Goal: Task Accomplishment & Management: Use online tool/utility

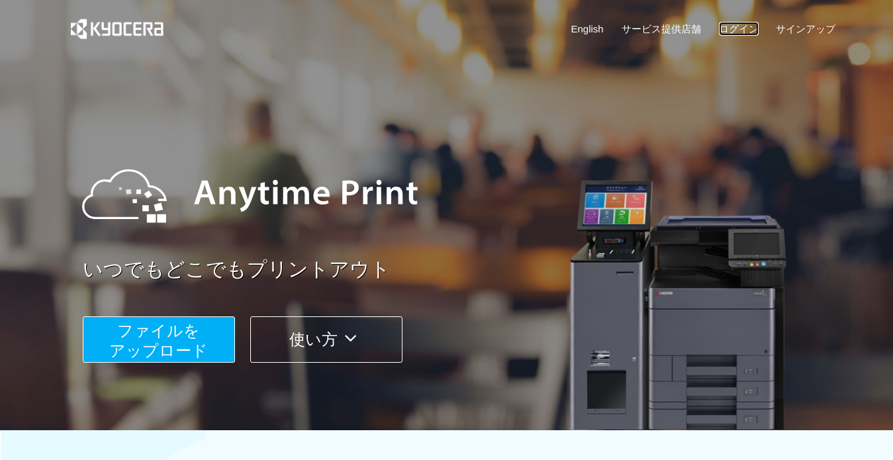
click at [740, 25] on link "ログイン" at bounding box center [739, 29] width 40 height 14
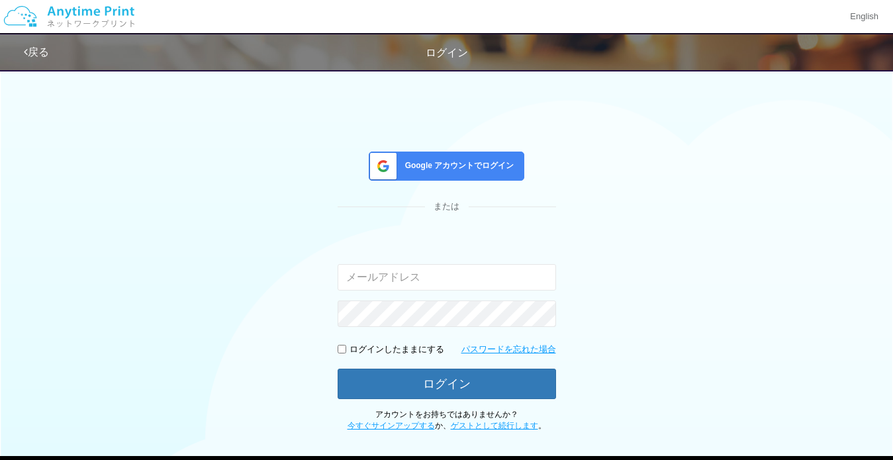
click at [45, 197] on div "Google アカウントでログイン または 入力されたメールアドレスまたはパスワードが正しくありません。 ログインしたままにする パスワードを忘れた場合 ログ…" at bounding box center [446, 247] width 893 height 370
click at [409, 278] on input "email" at bounding box center [447, 277] width 219 height 26
type input "[EMAIL_ADDRESS][DOMAIN_NAME]"
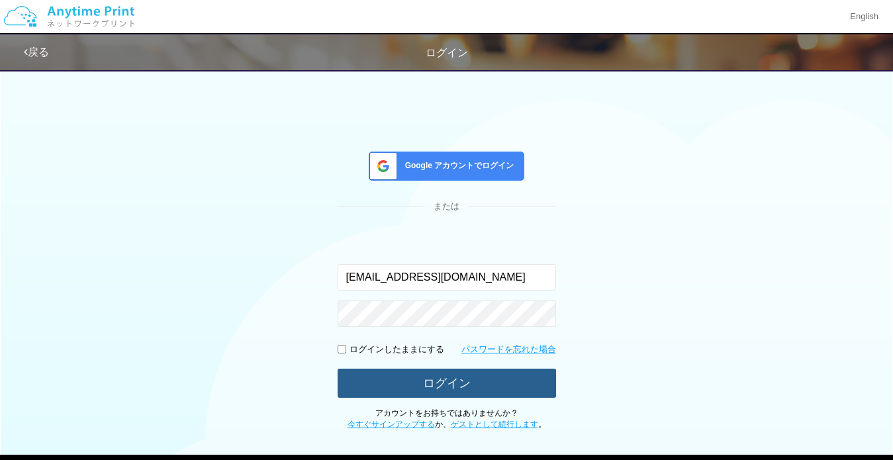
click at [445, 376] on button "ログイン" at bounding box center [447, 383] width 219 height 29
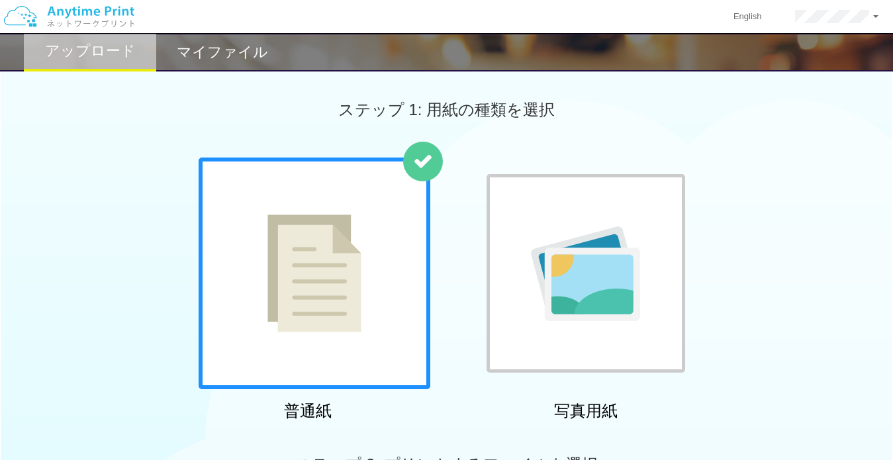
click at [580, 232] on img at bounding box center [585, 274] width 109 height 95
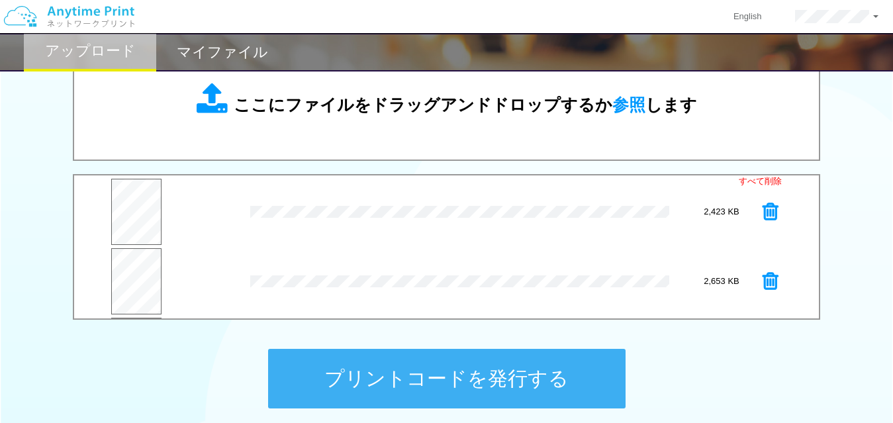
scroll to position [584, 0]
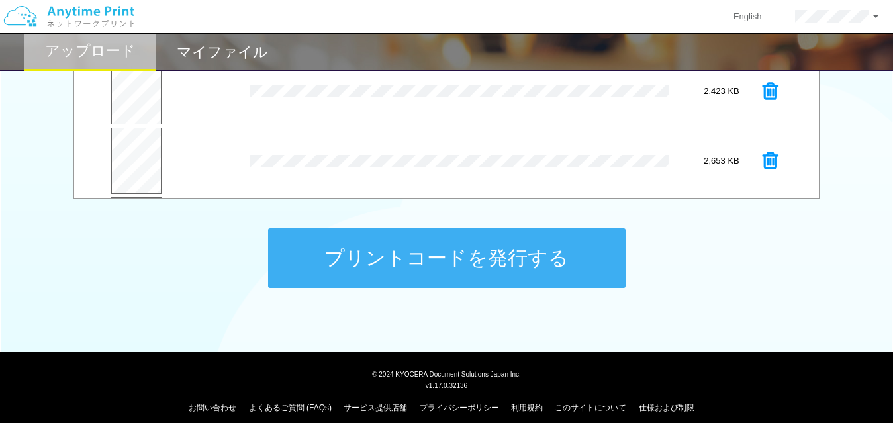
click at [469, 244] on button "プリントコードを発行する" at bounding box center [447, 258] width 358 height 60
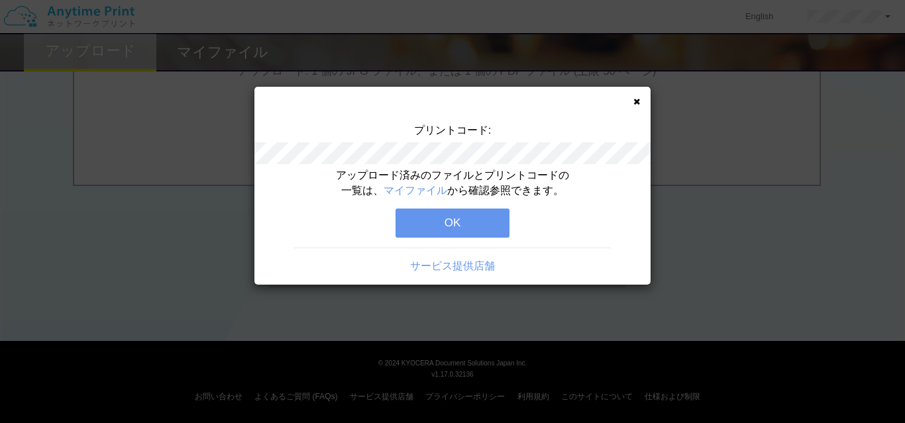
drag, startPoint x: 446, startPoint y: 229, endPoint x: 458, endPoint y: 223, distance: 13.3
click at [448, 228] on button "OK" at bounding box center [452, 223] width 114 height 29
